Goal: Task Accomplishment & Management: Manage account settings

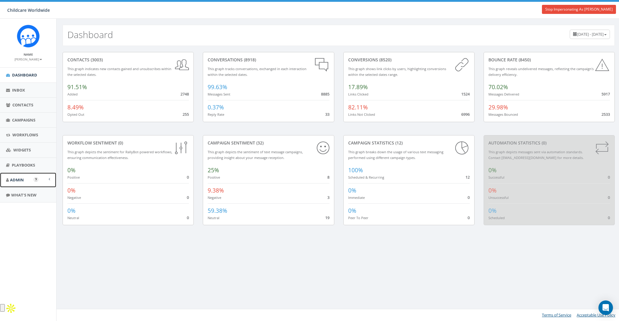
click at [16, 181] on span "Admin" at bounding box center [17, 179] width 14 height 5
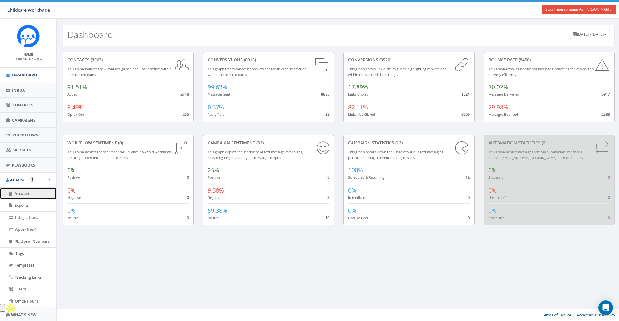
click at [23, 192] on span "Account" at bounding box center [22, 193] width 15 height 5
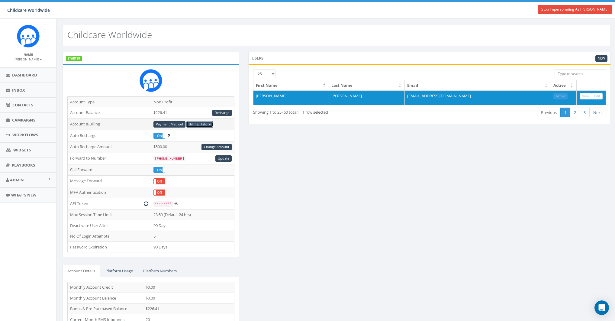
click at [195, 124] on link "Billing History" at bounding box center [199, 124] width 27 height 6
click at [577, 9] on link "Stop Impersonating As Christina Nienhuis" at bounding box center [575, 9] width 74 height 9
